Goal: Information Seeking & Learning: Find specific fact

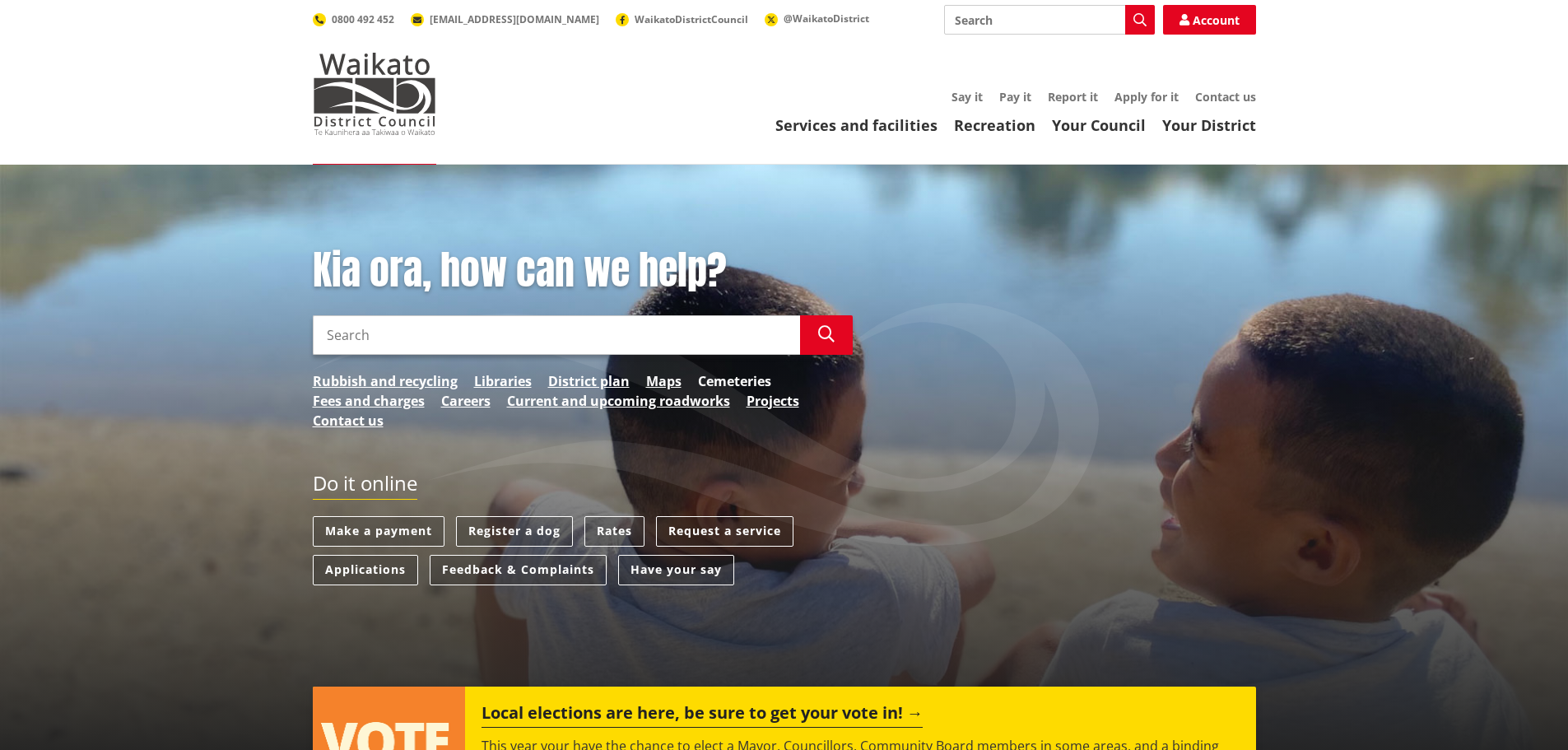
click at [735, 376] on link "Cemeteries" at bounding box center [735, 381] width 73 height 20
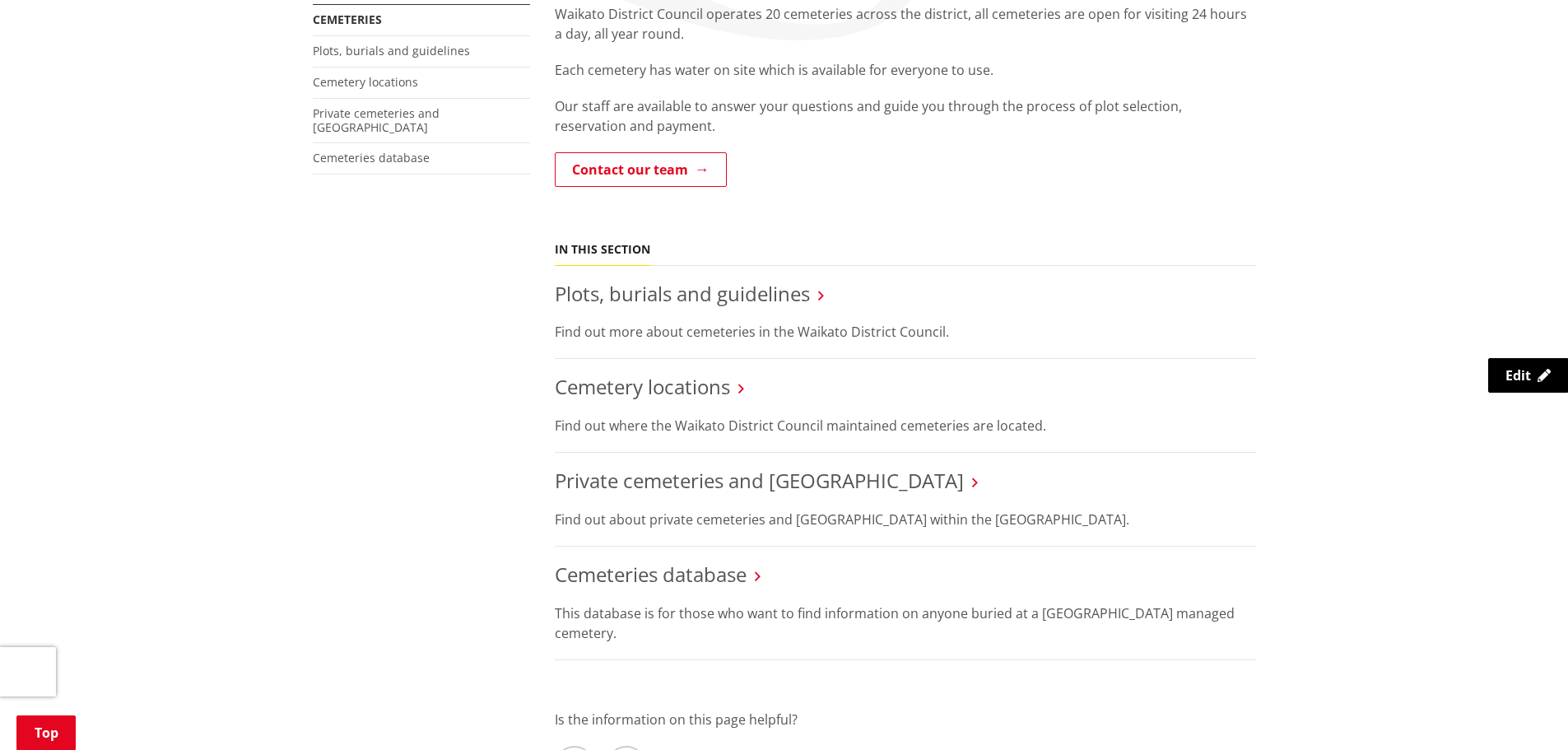
scroll to position [329, 0]
click at [649, 298] on link "Plots, burials and guidelines" at bounding box center [683, 292] width 255 height 27
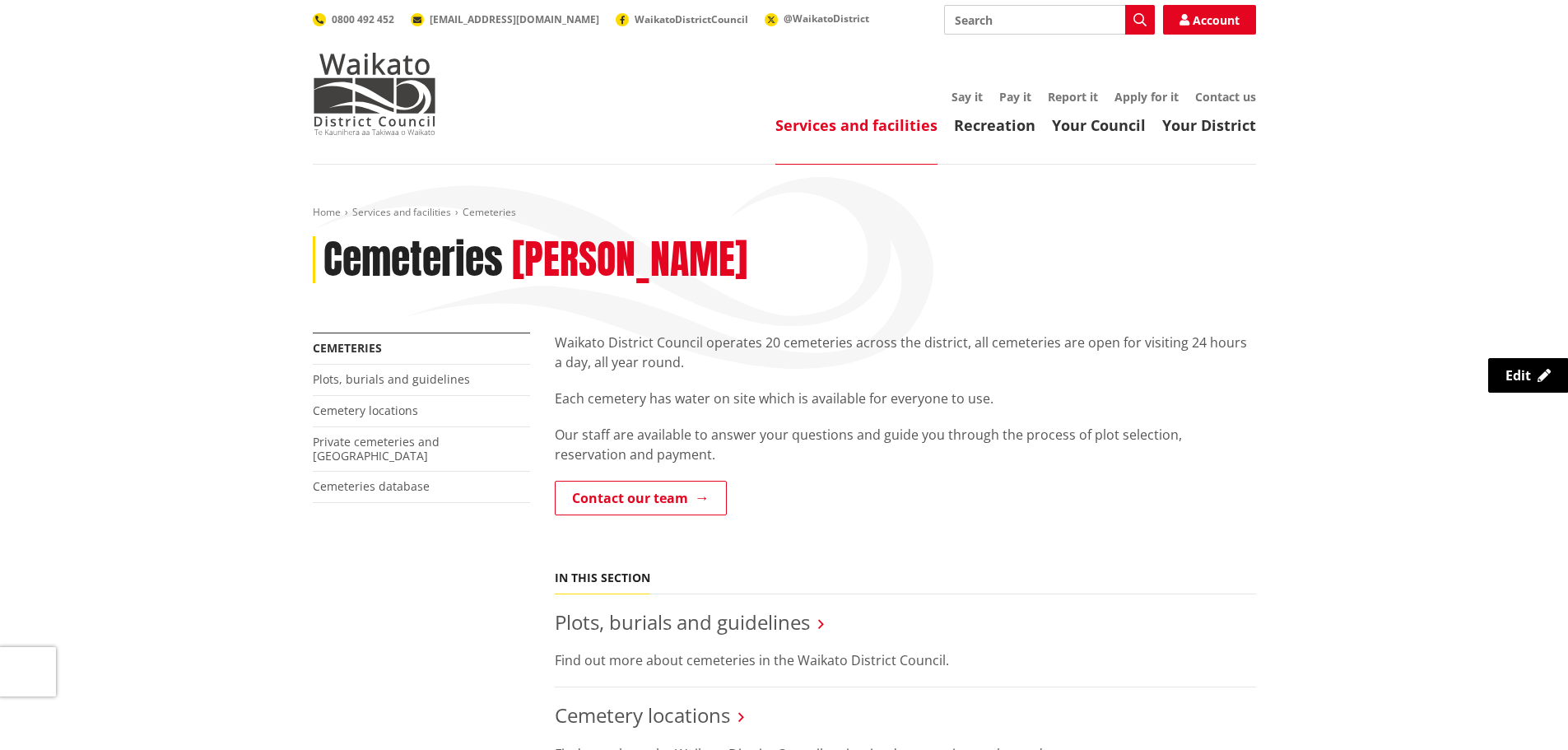
scroll to position [329, 0]
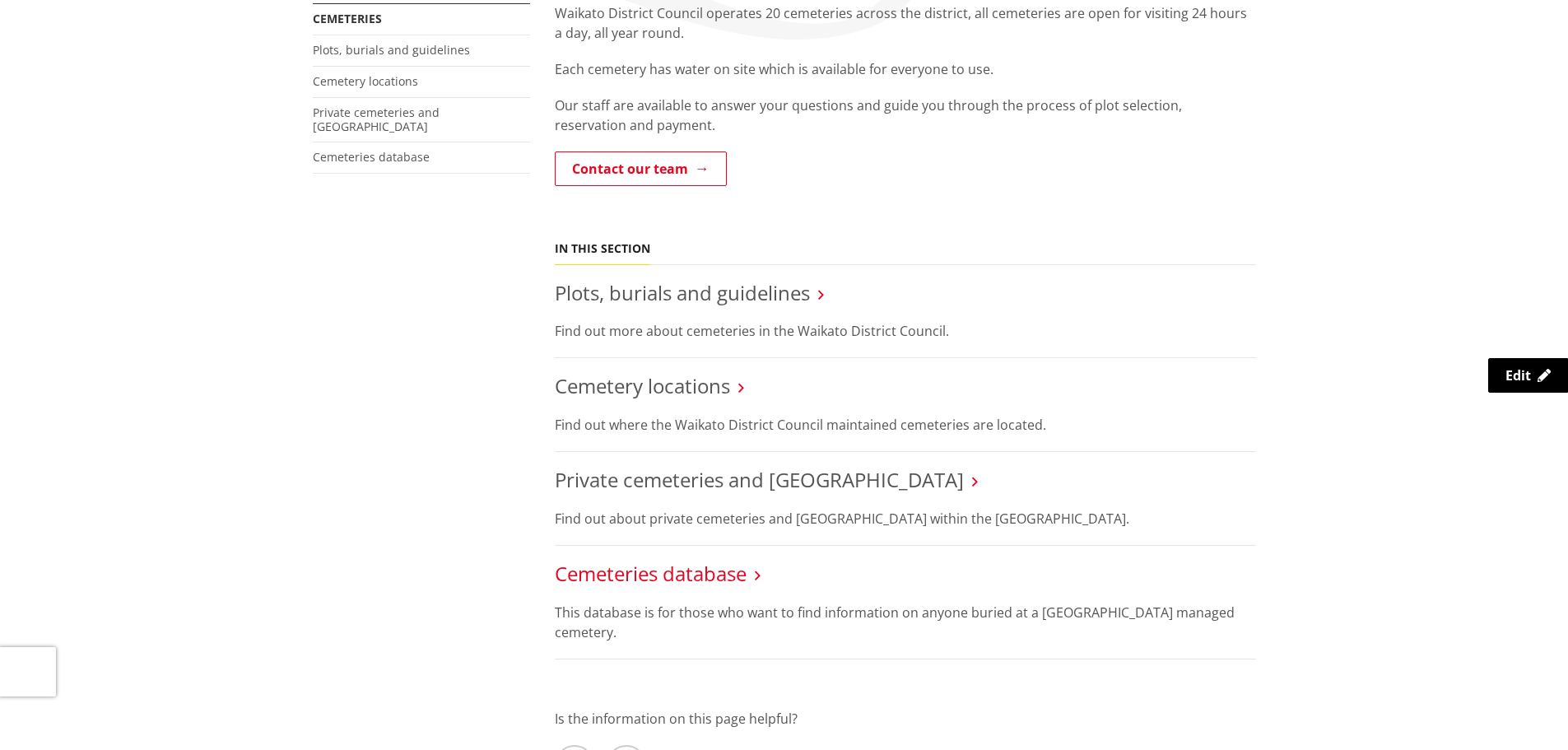
click at [668, 574] on link "Cemeteries database" at bounding box center [651, 573] width 192 height 27
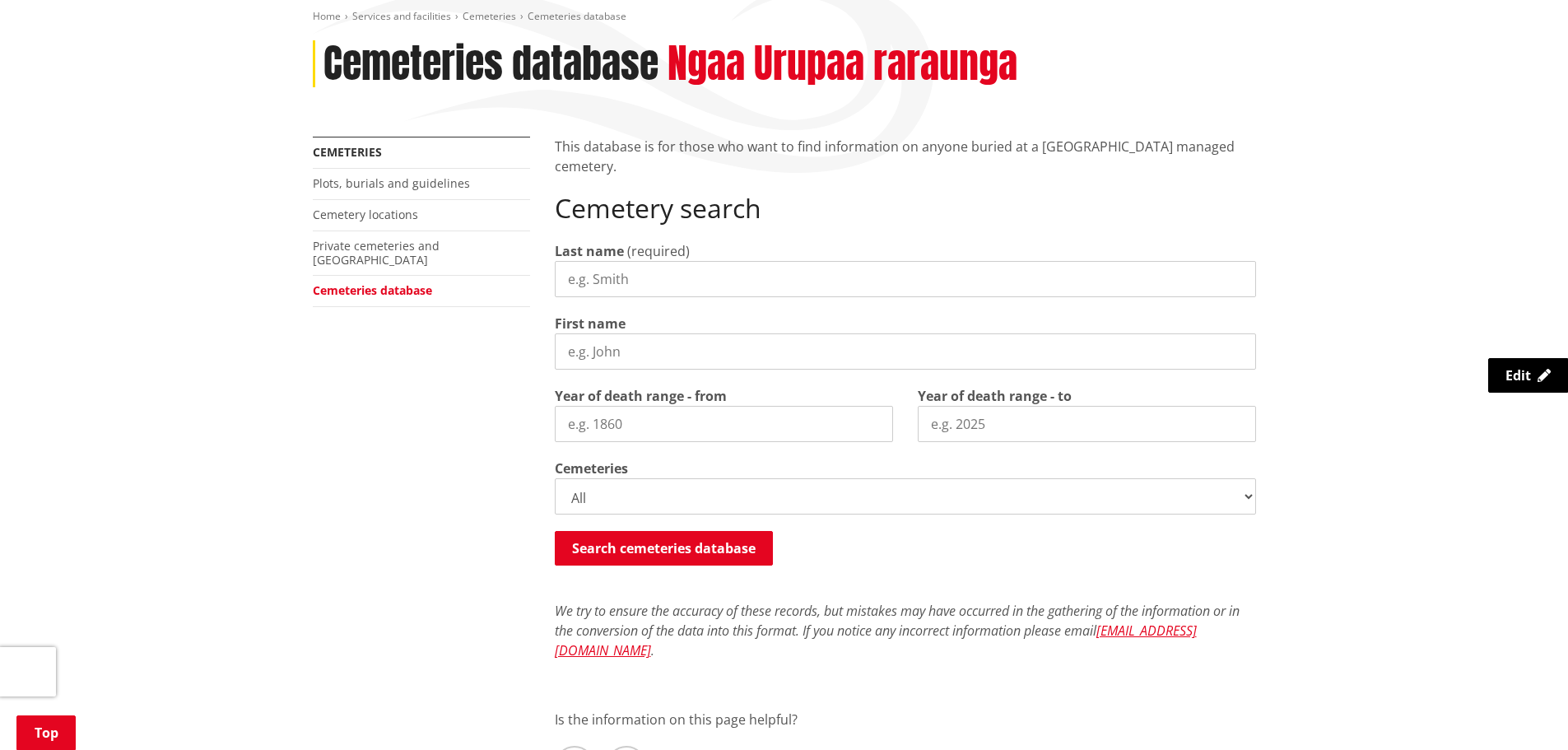
scroll to position [248, 0]
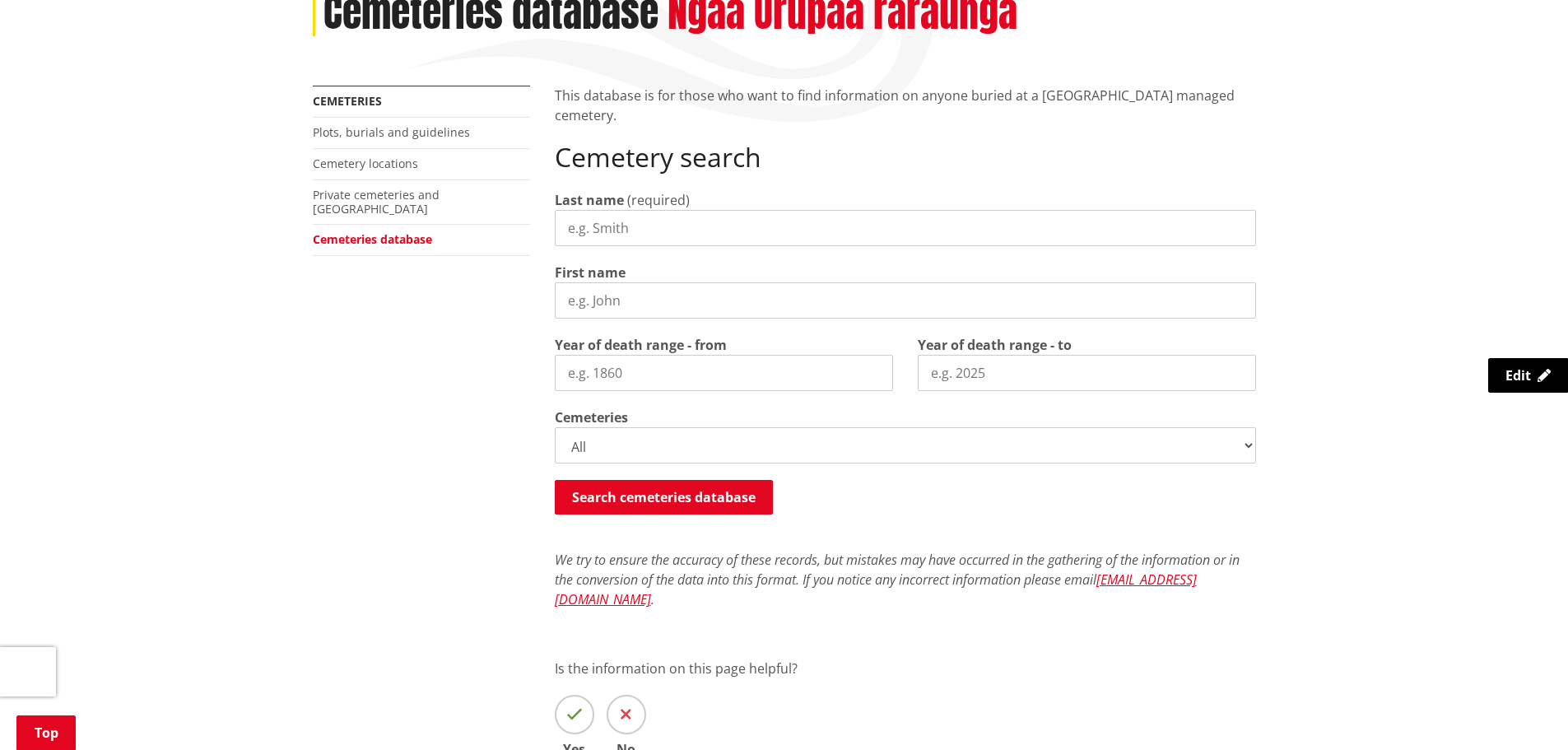
click at [612, 234] on input "Last name" at bounding box center [906, 228] width 701 height 36
type input "hartstone"
click at [647, 504] on button "Search cemeteries database" at bounding box center [664, 497] width 219 height 34
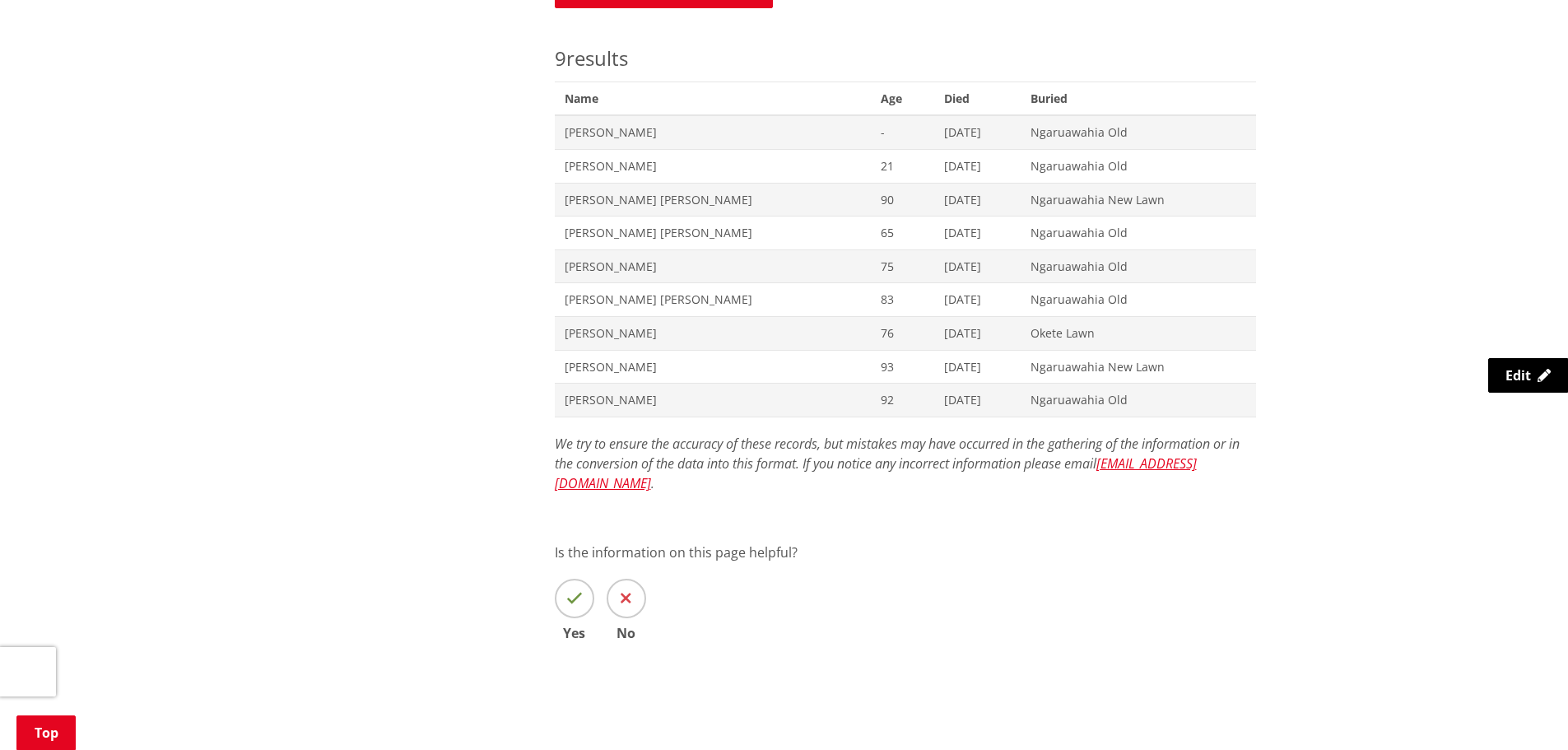
scroll to position [715, 0]
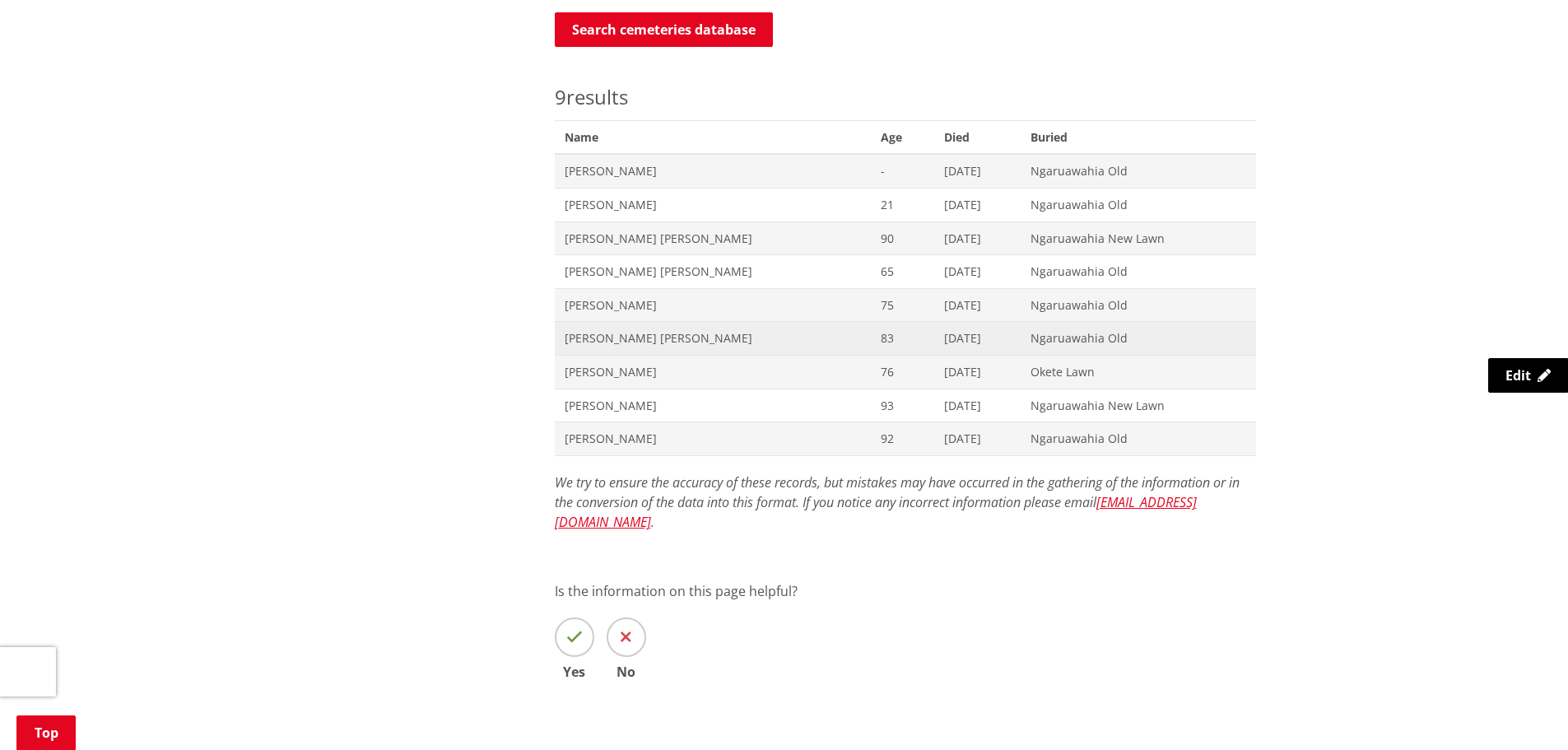
click at [659, 337] on span "Myrtle Frances Vera Hartstone" at bounding box center [713, 339] width 298 height 17
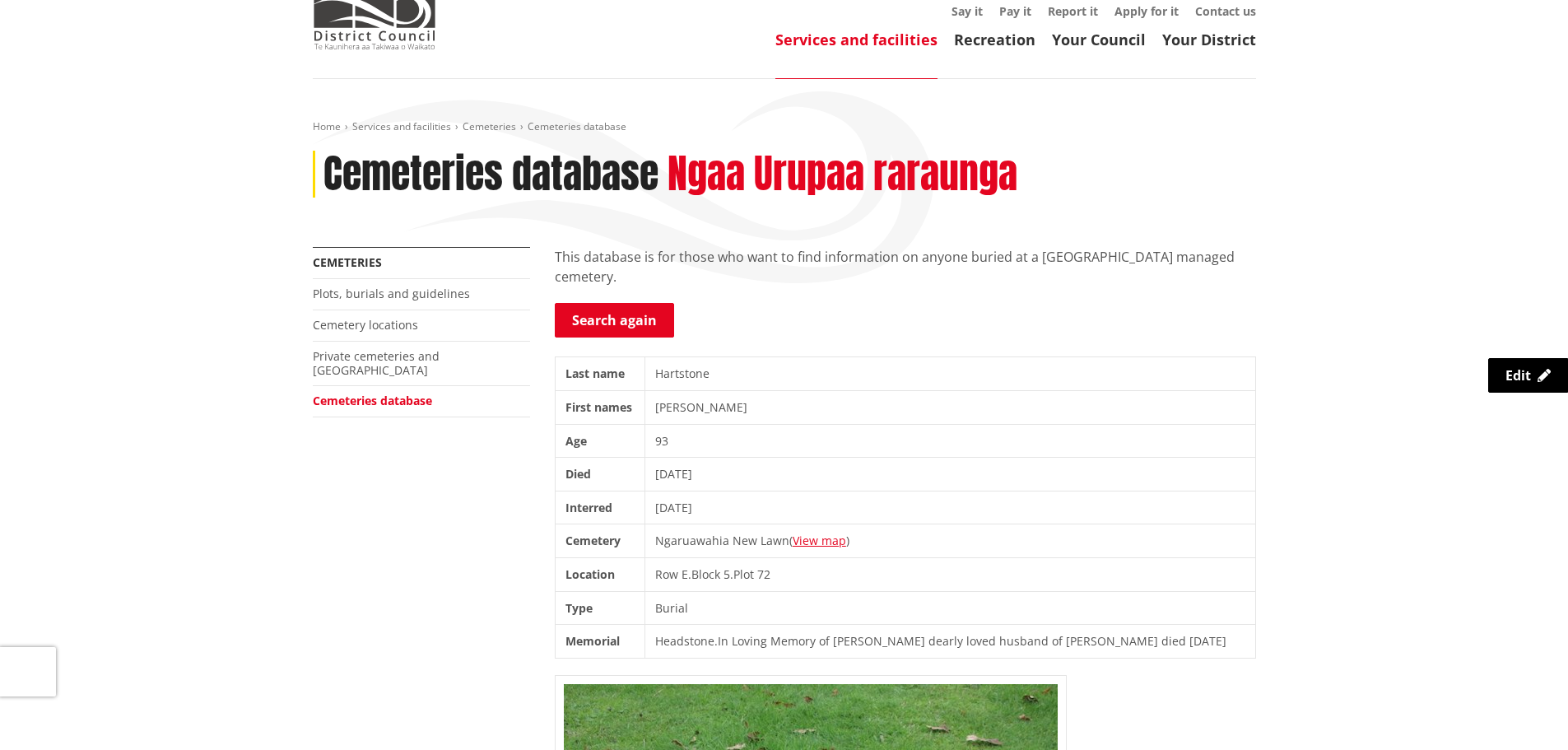
scroll to position [83, 0]
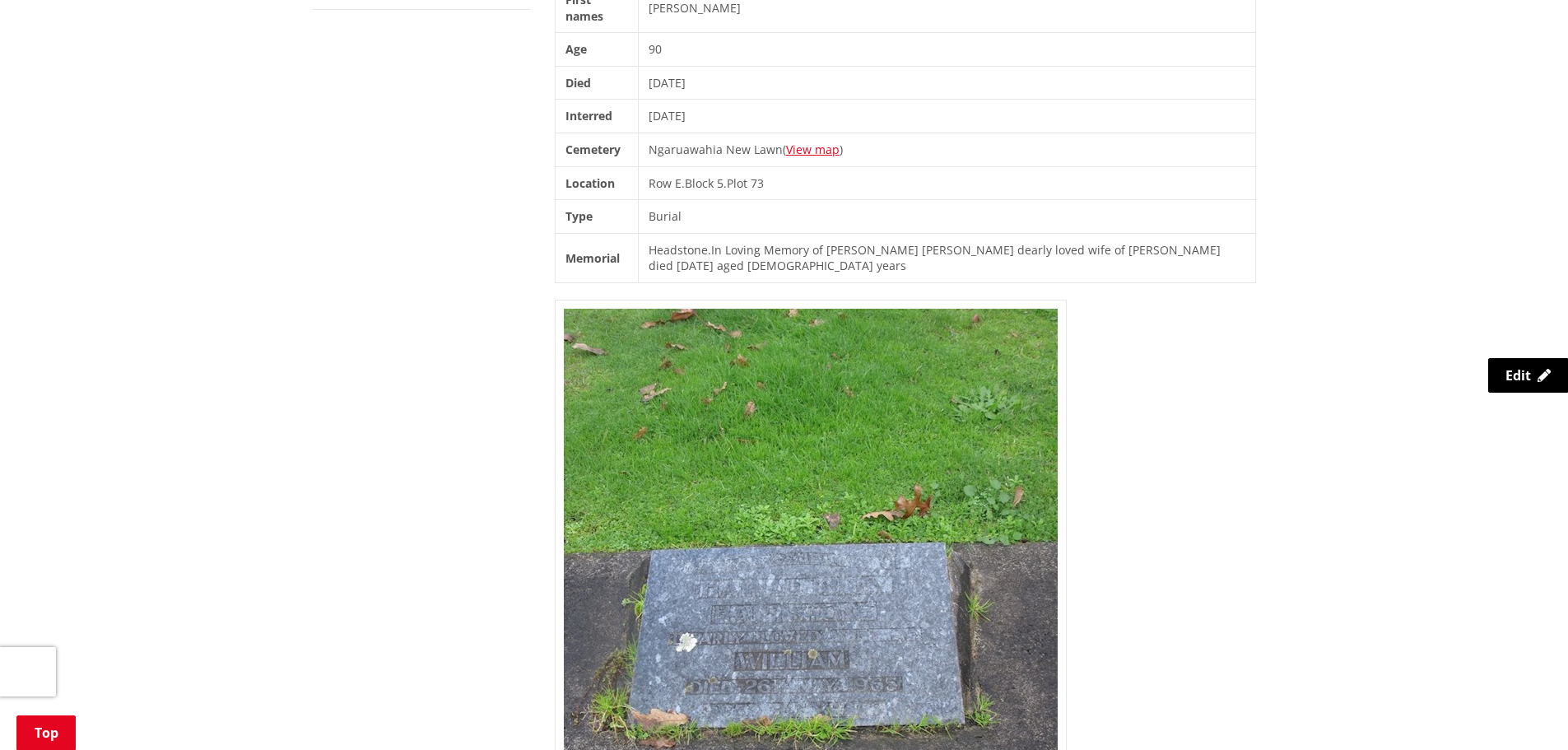
scroll to position [494, 0]
click at [820, 148] on link "View map" at bounding box center [813, 148] width 54 height 16
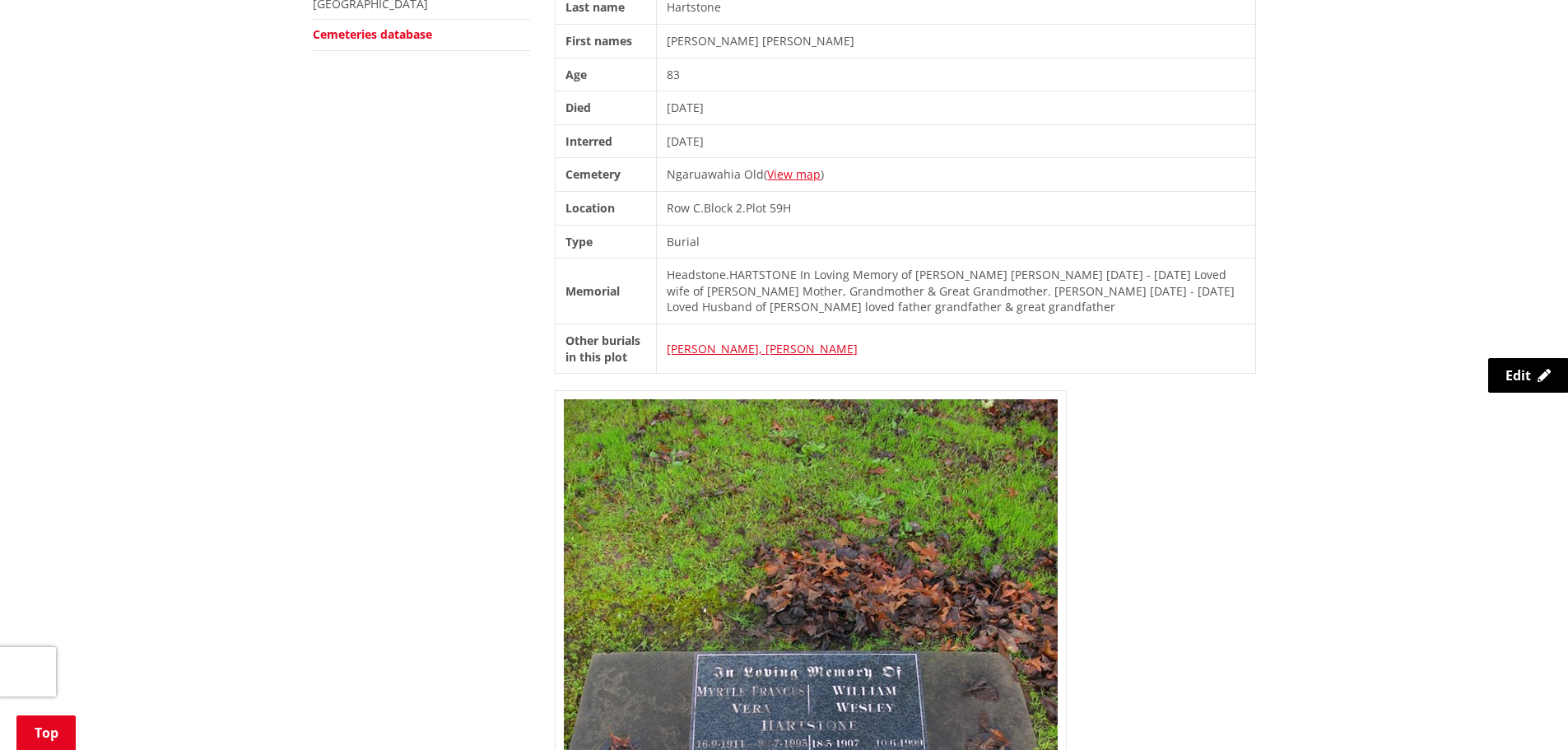
scroll to position [412, 0]
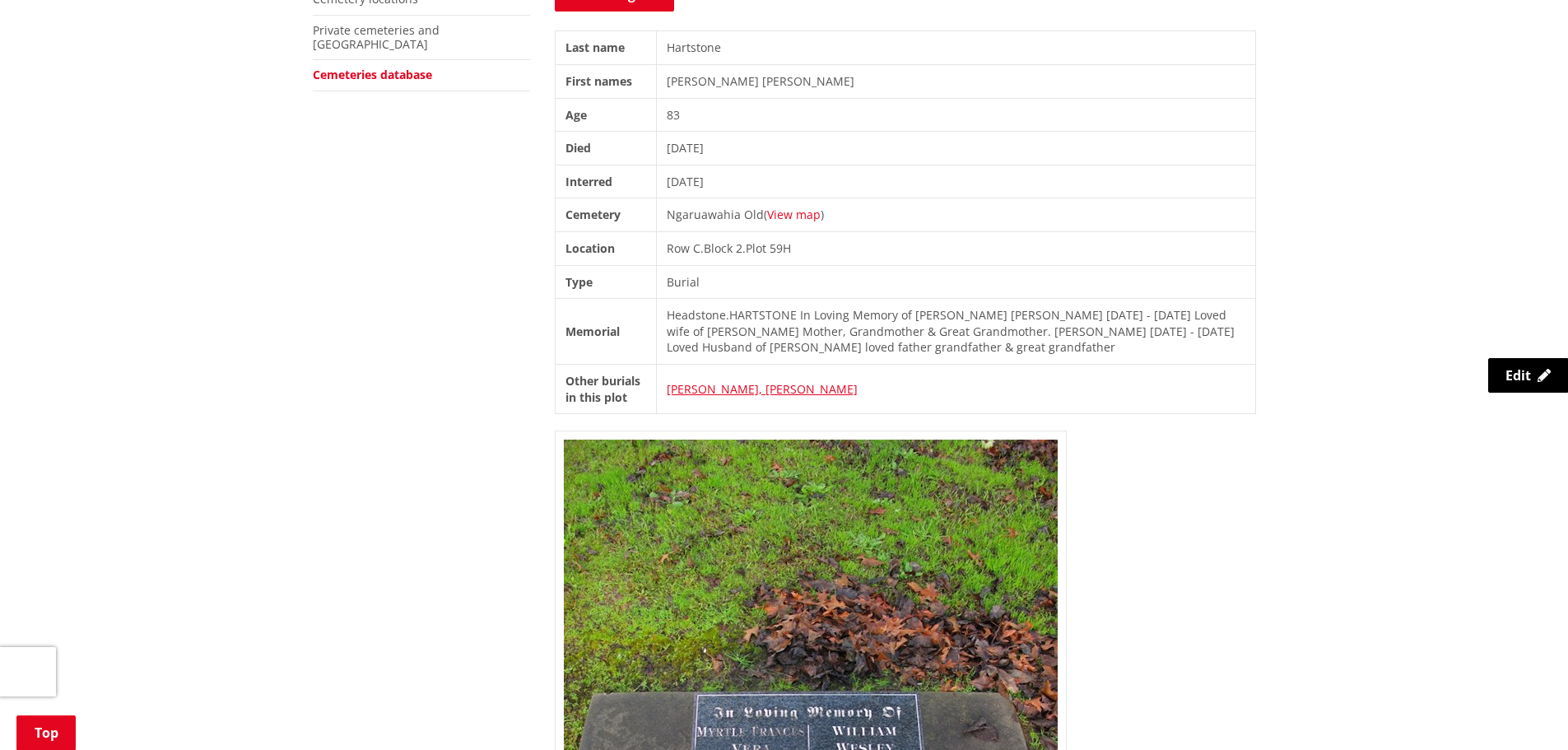
click at [787, 216] on link "View map" at bounding box center [794, 214] width 54 height 16
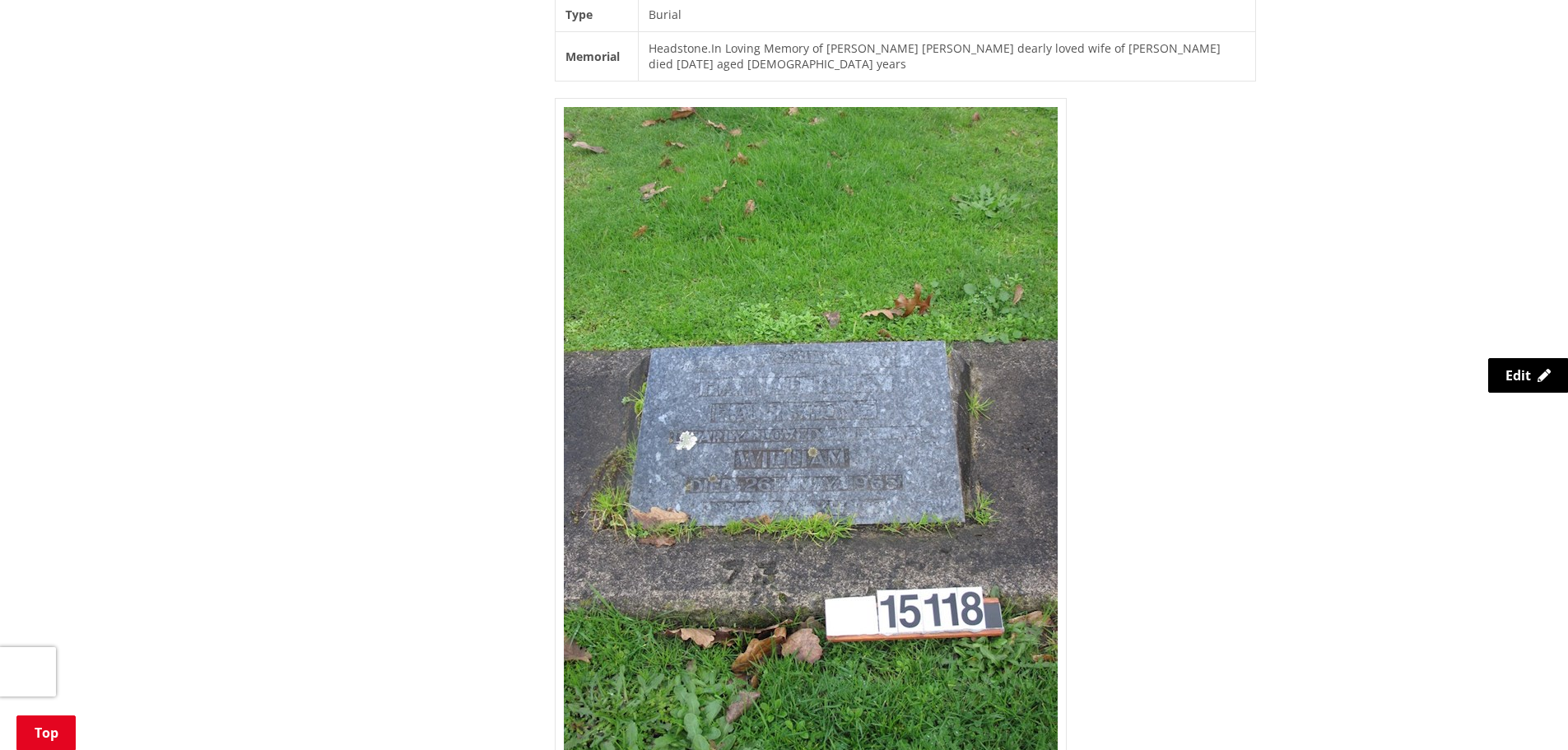
scroll to position [659, 0]
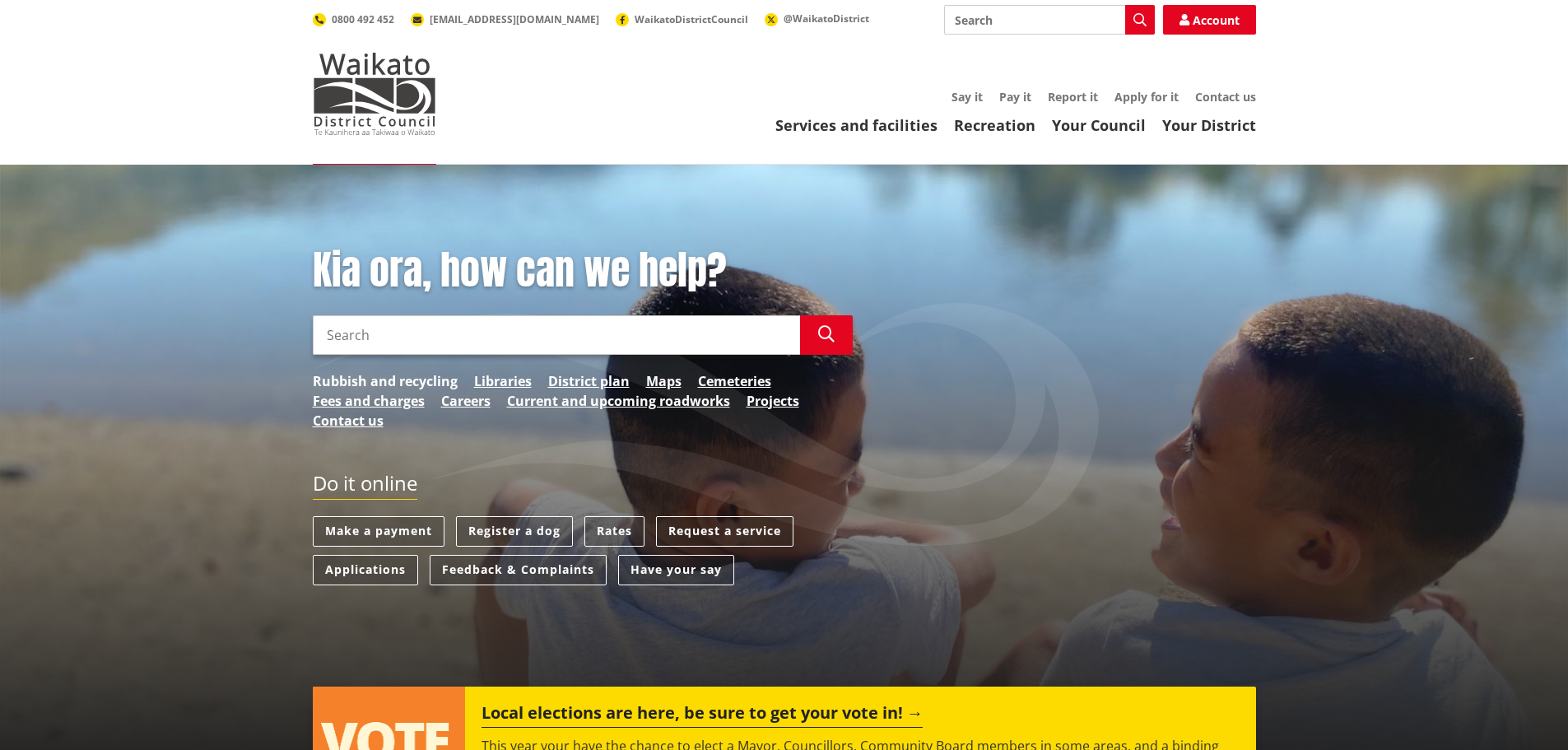
click at [373, 377] on link "Rubbish and recycling" at bounding box center [385, 381] width 145 height 20
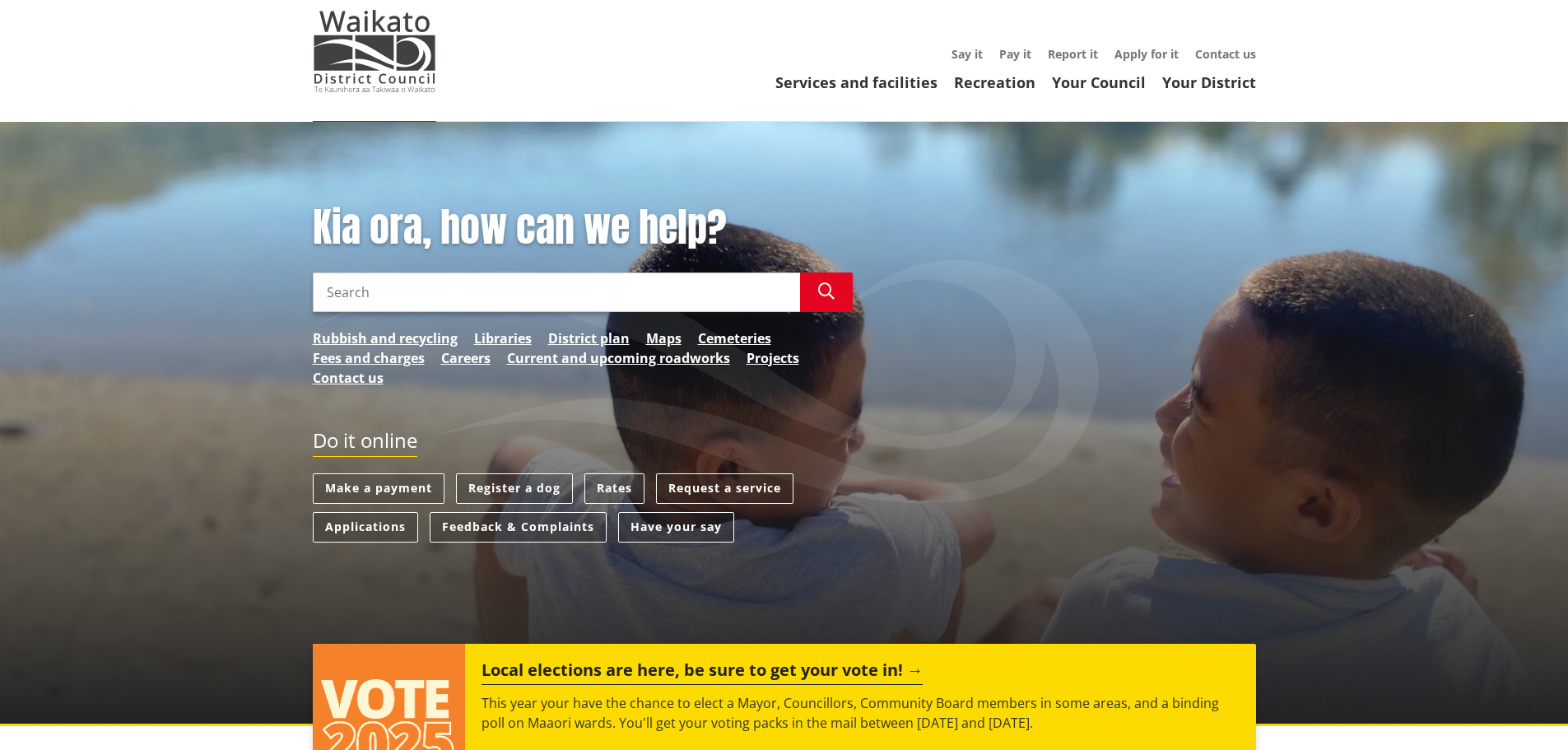
scroll to position [83, 0]
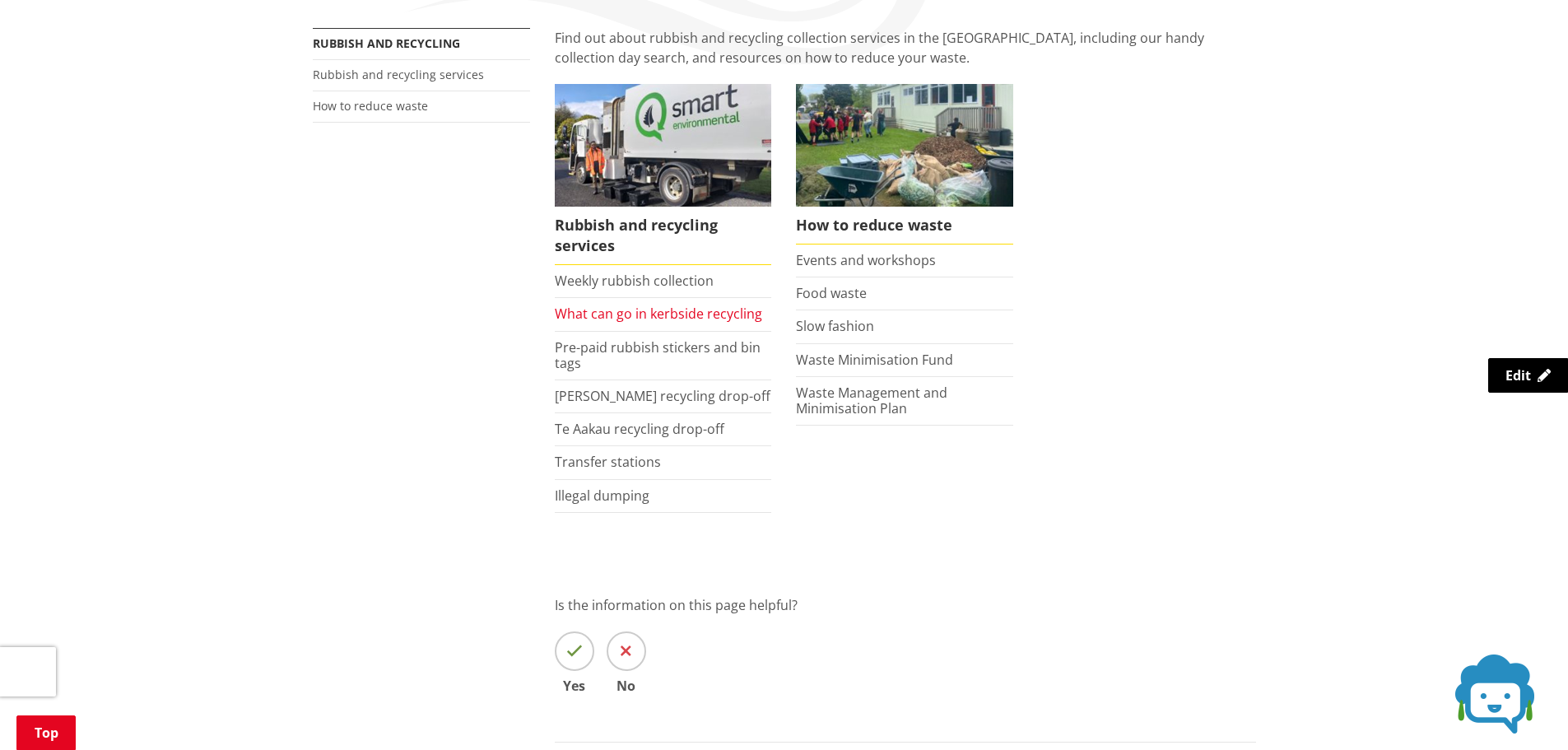
scroll to position [329, 0]
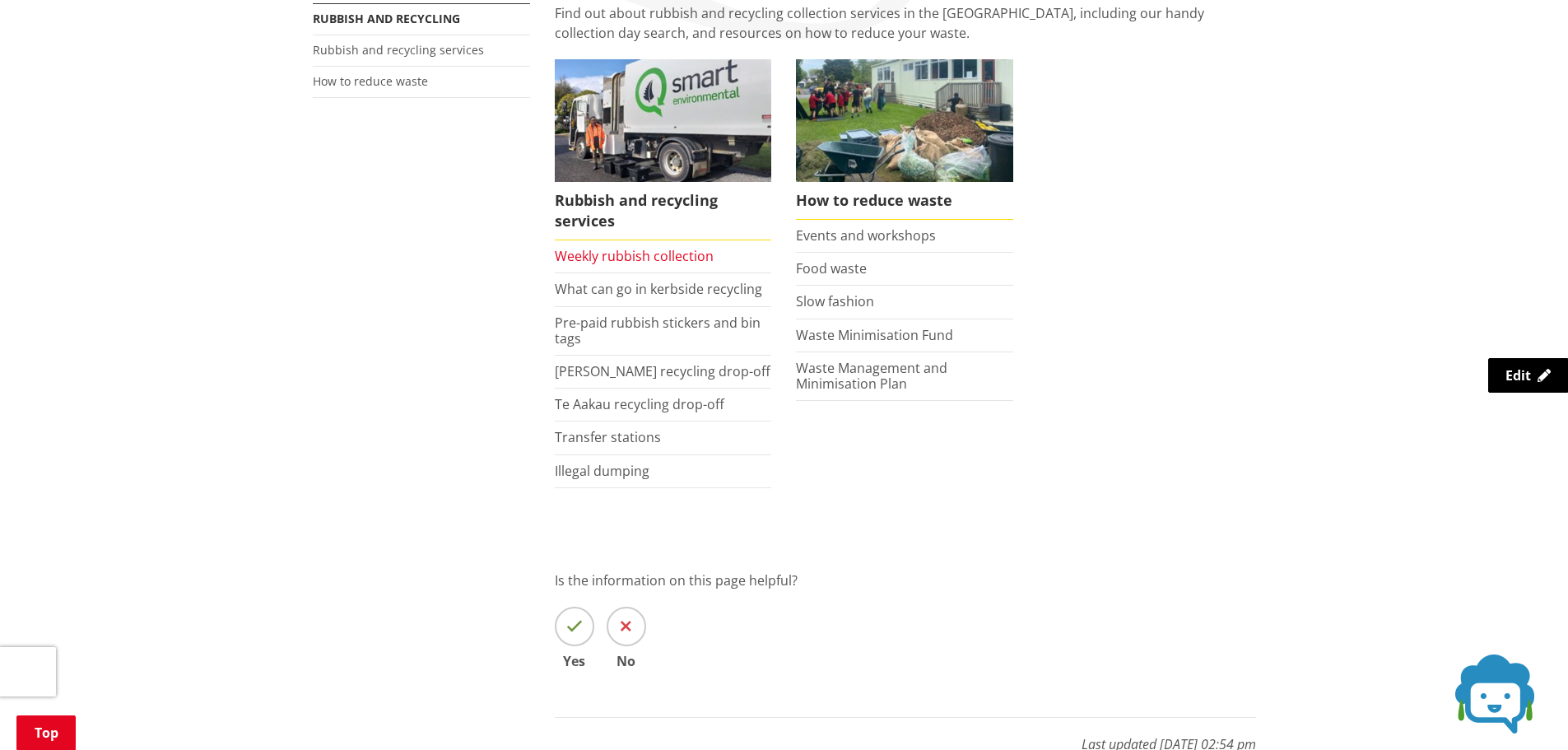
click at [622, 253] on link "Weekly rubbish collection" at bounding box center [634, 256] width 159 height 18
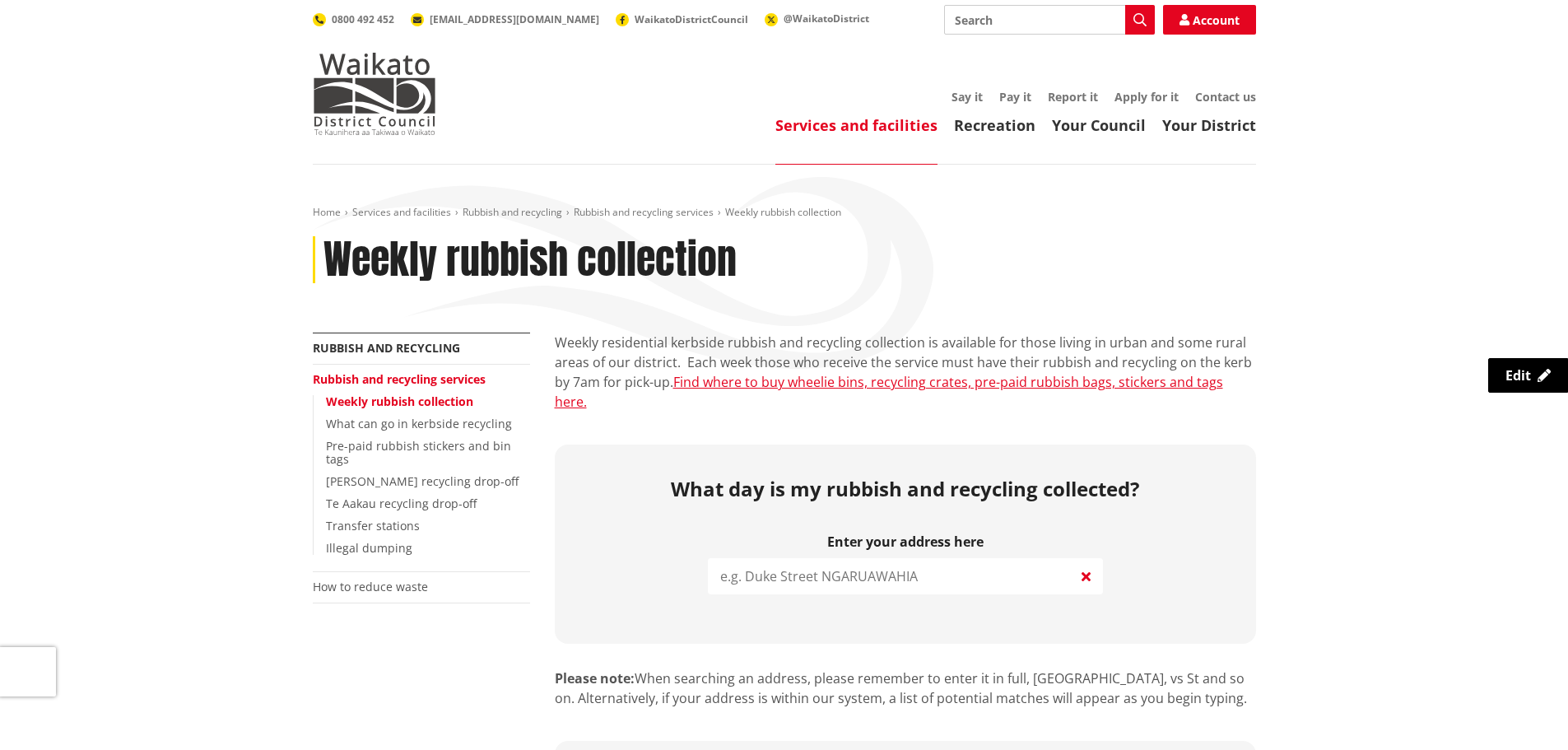
click at [758, 558] on input "search" at bounding box center [905, 576] width 395 height 36
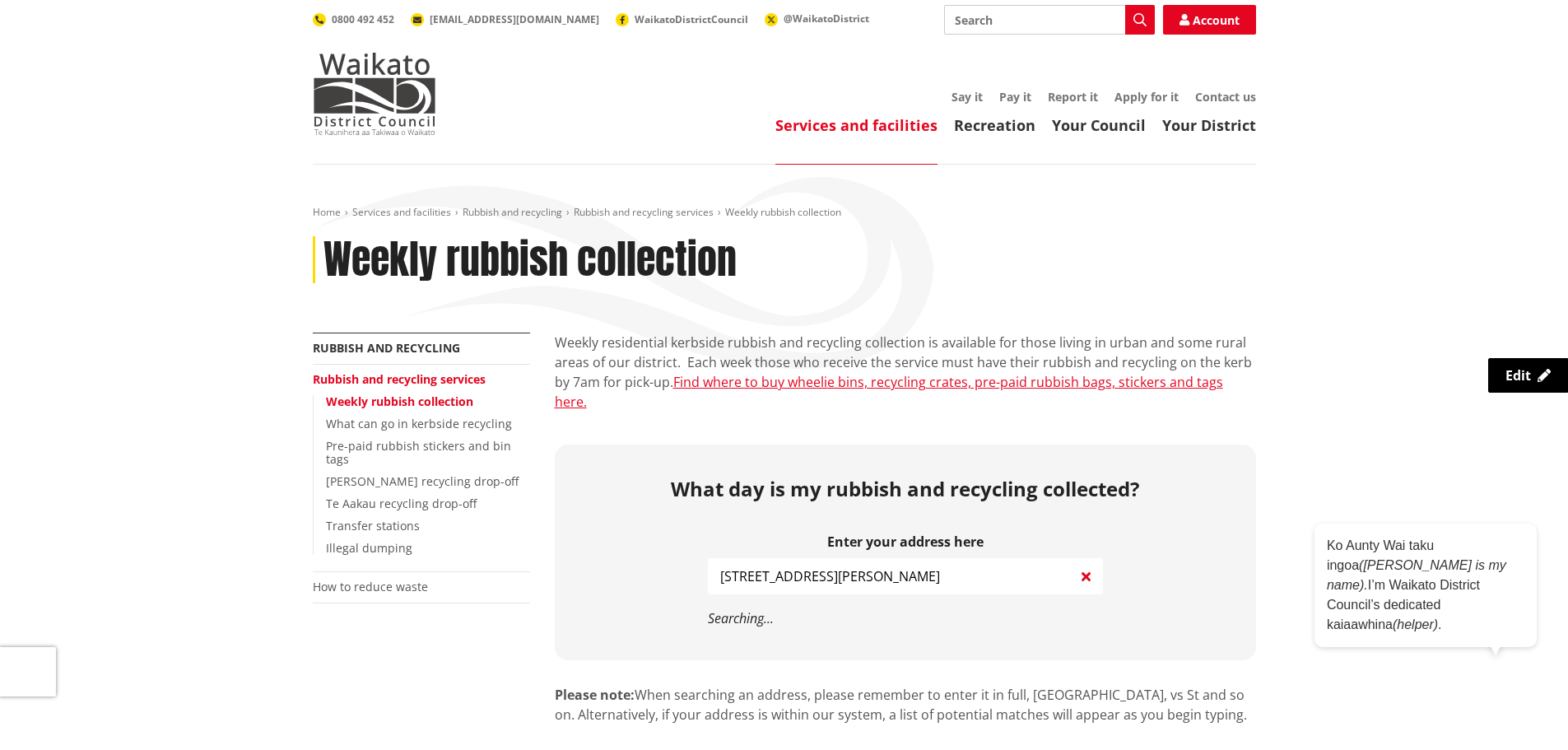
type input "[STREET_ADDRESS][PERSON_NAME]"
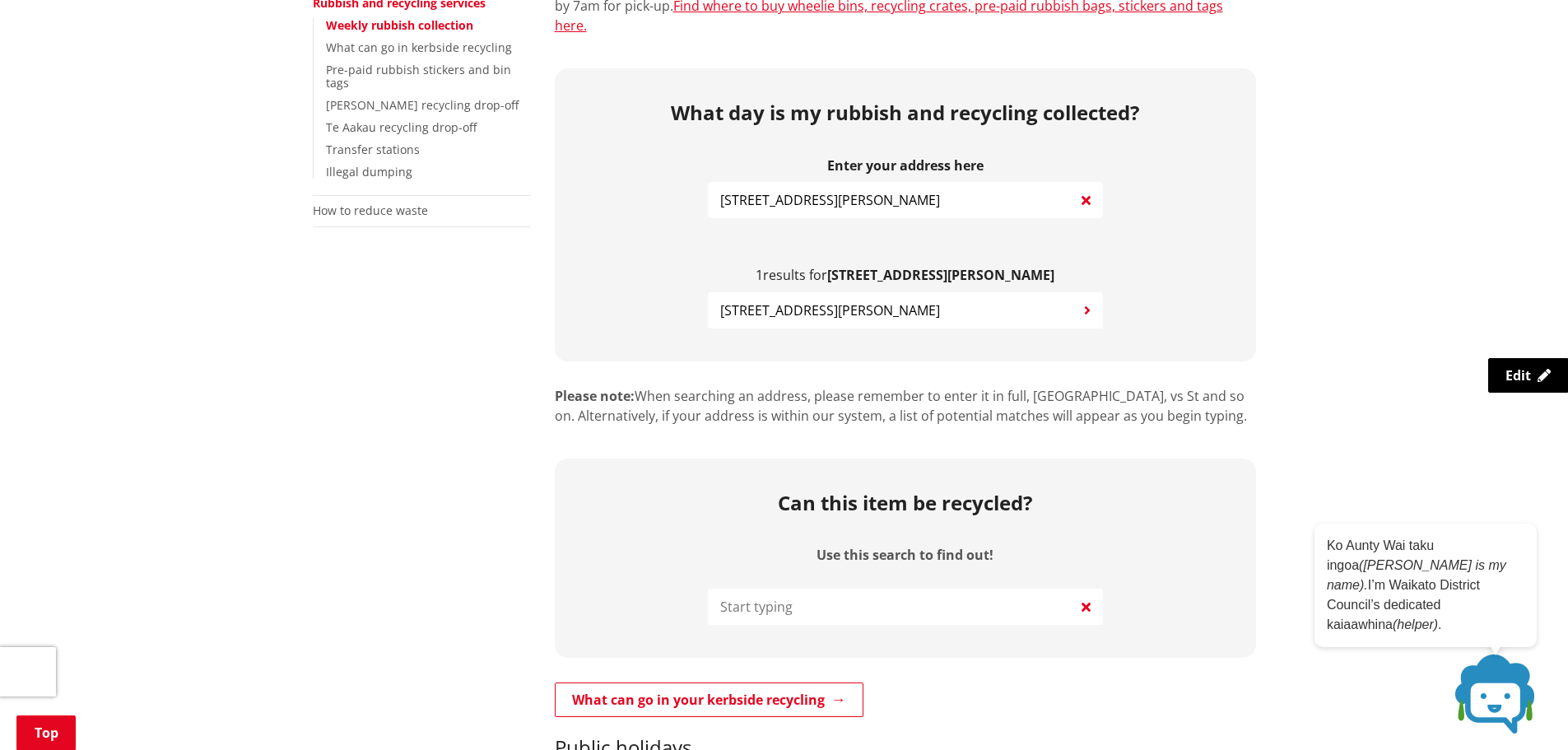
scroll to position [412, 0]
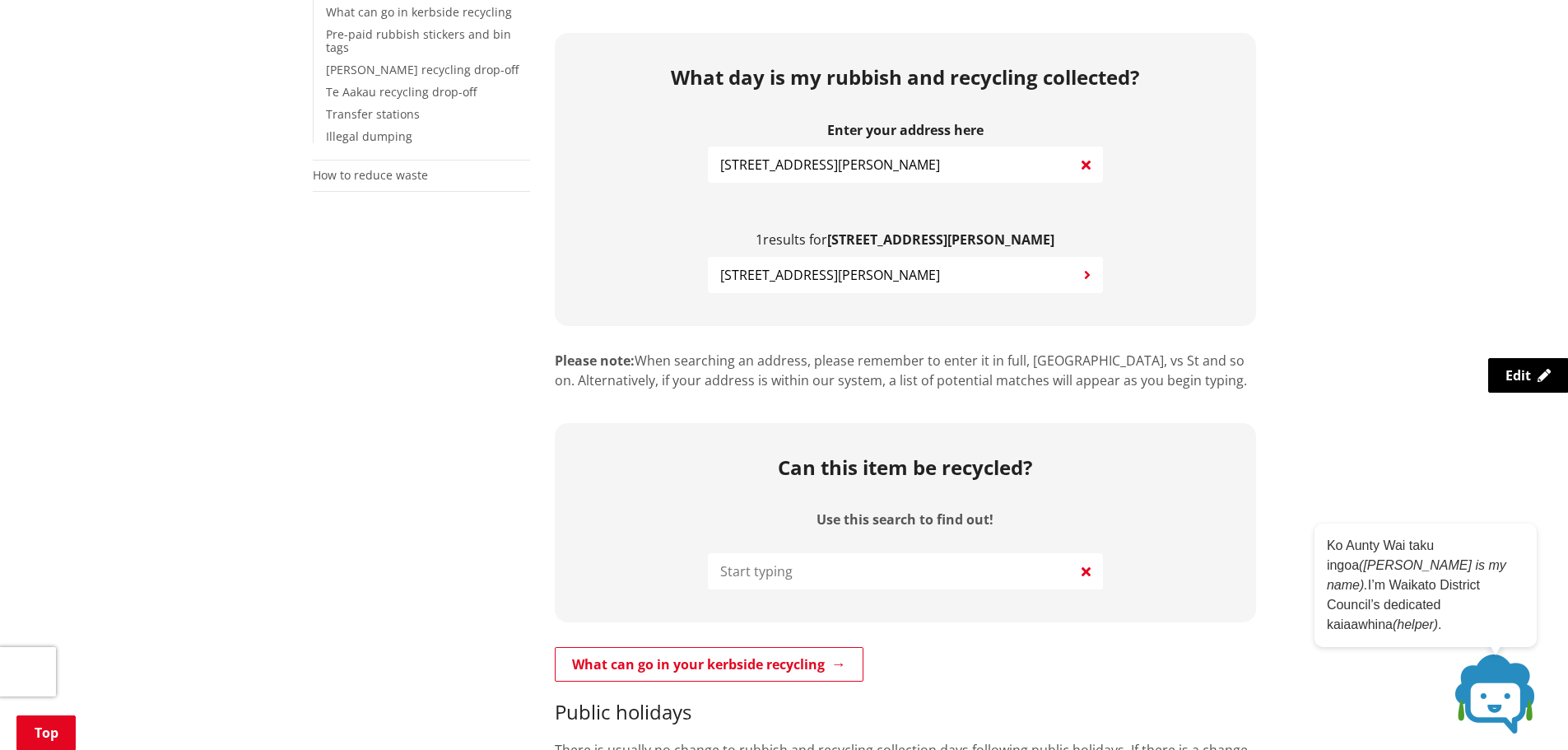
click at [805, 265] on span "[STREET_ADDRESS][PERSON_NAME]" at bounding box center [831, 275] width 219 height 20
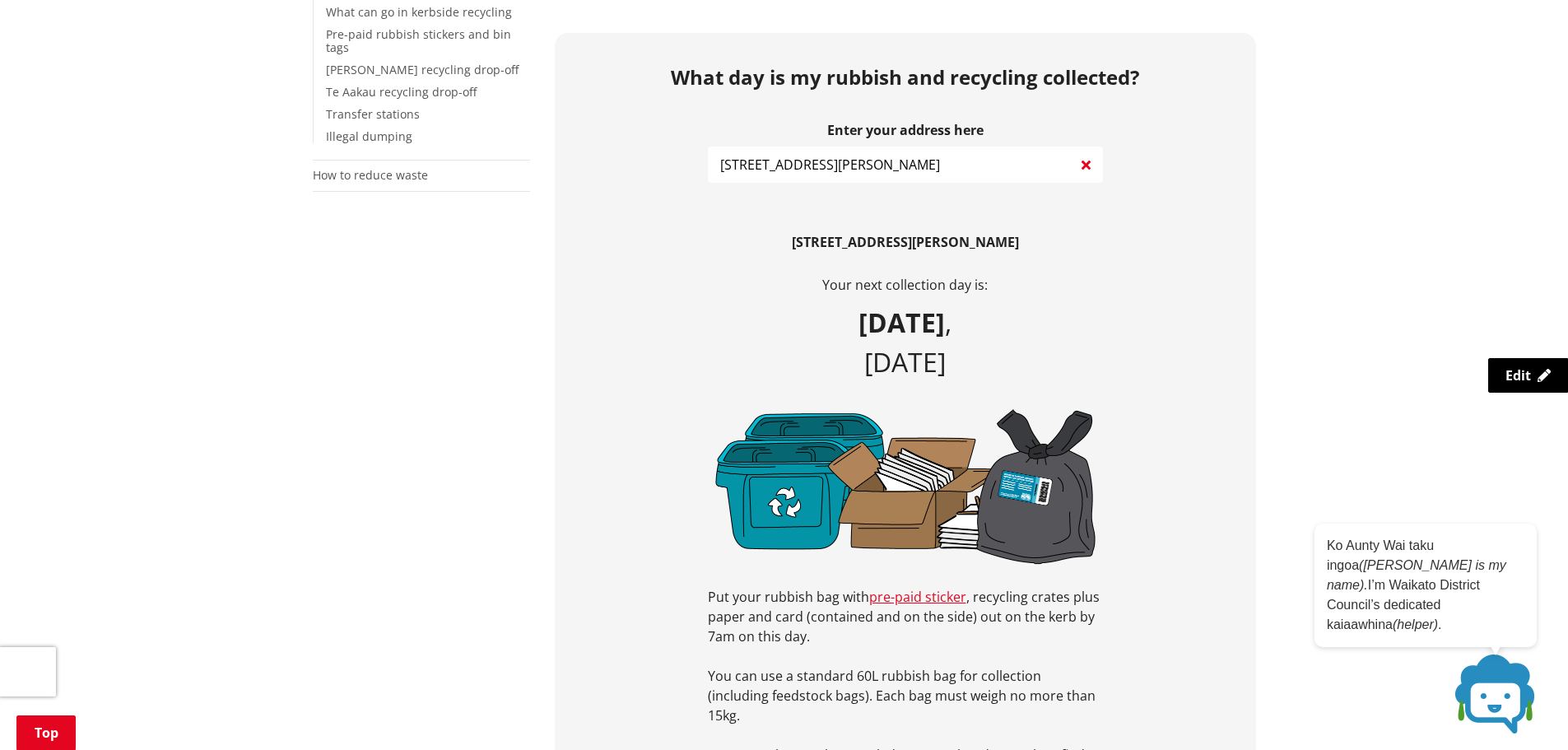
drag, startPoint x: 222, startPoint y: 330, endPoint x: 169, endPoint y: 144, distance: 193.4
